Goal: Find specific page/section: Find specific page/section

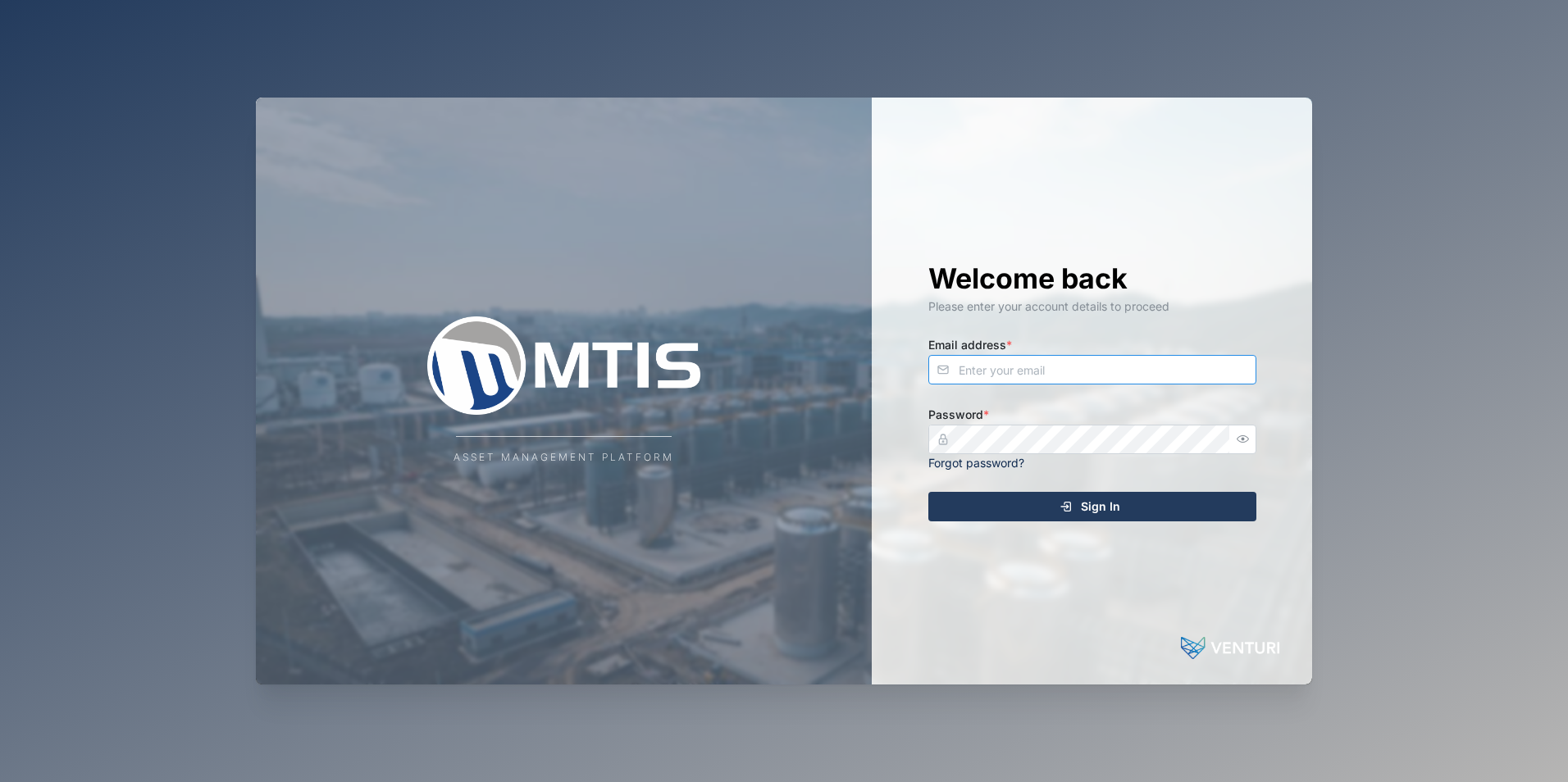
type input "[EMAIL_ADDRESS][DOMAIN_NAME]"
click at [1096, 519] on span "Sign In" at bounding box center [1100, 507] width 40 height 28
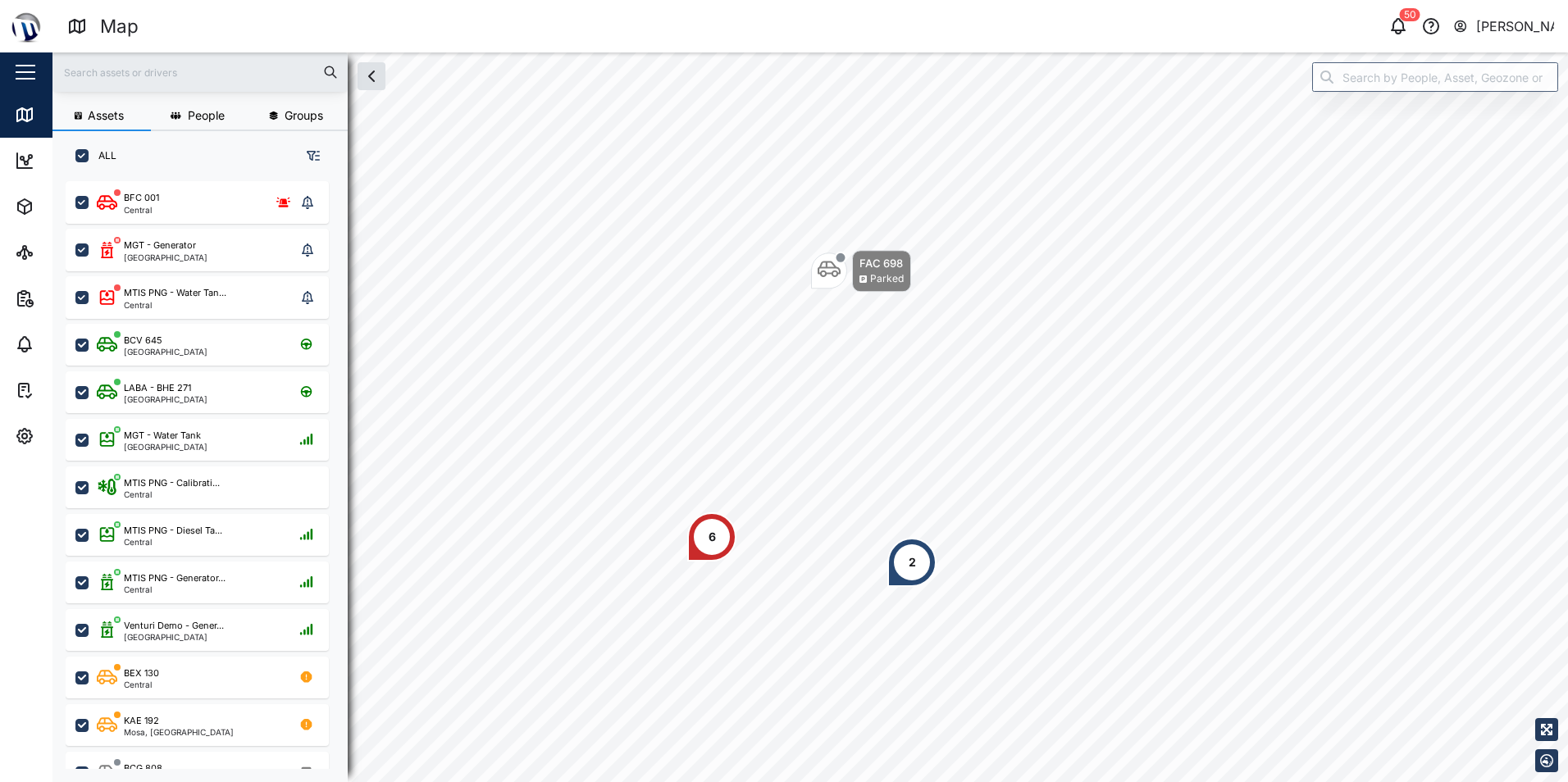
scroll to position [582, 257]
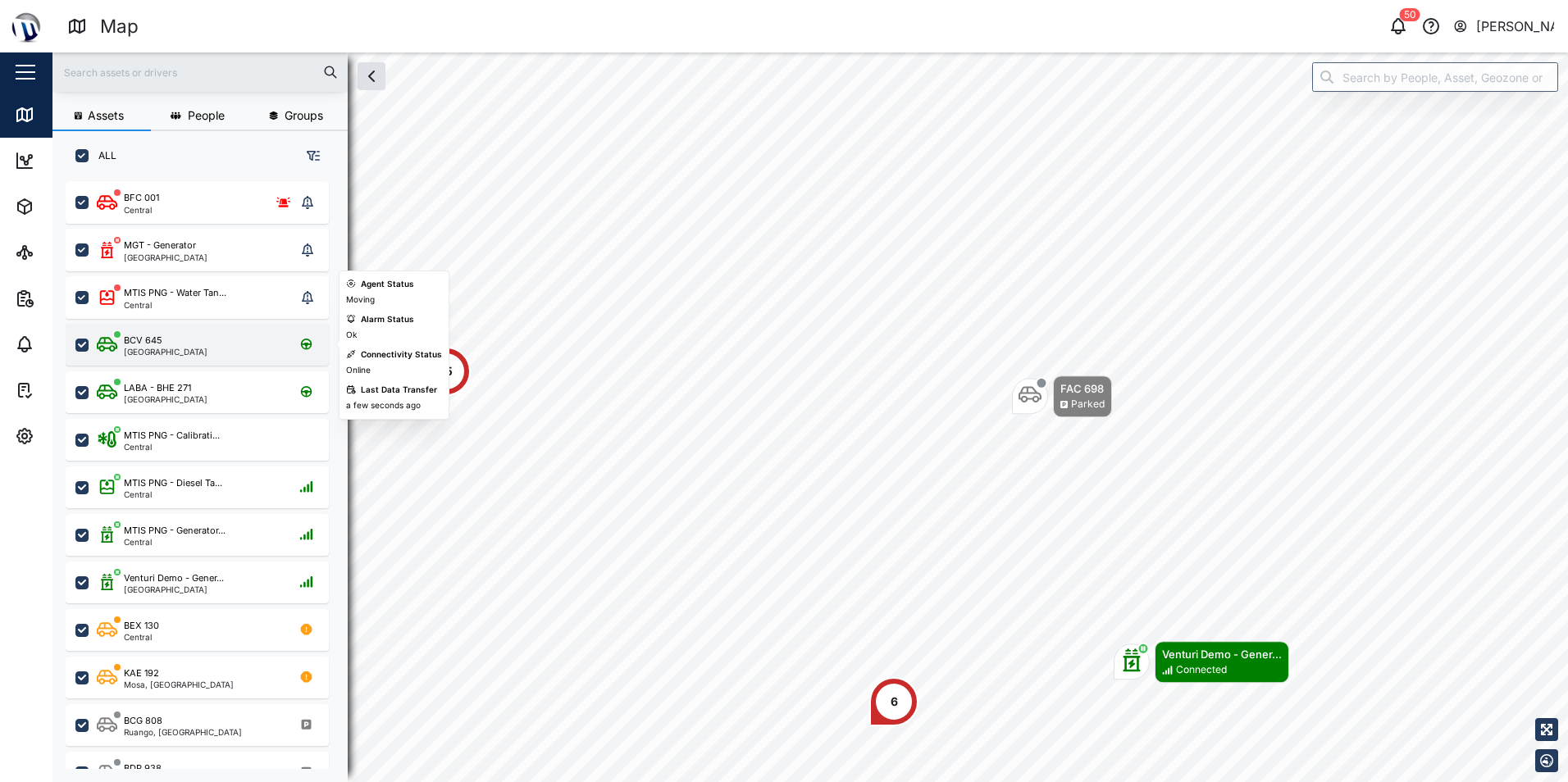
click at [168, 341] on div "BCV 645" at bounding box center [166, 341] width 84 height 14
